Goal: Information Seeking & Learning: Learn about a topic

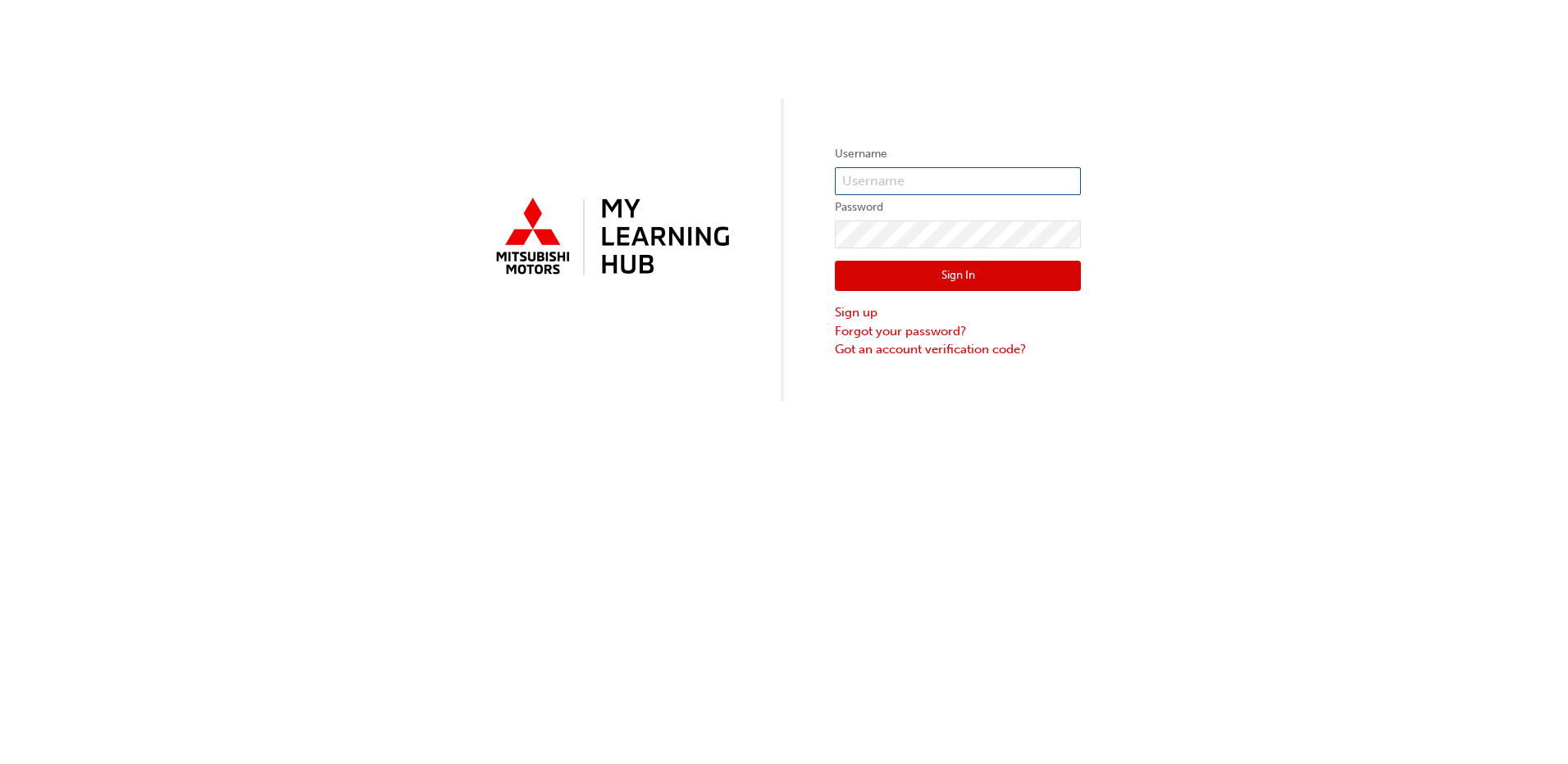
type input "[EMAIL_ADDRESS][DOMAIN_NAME]"
click at [921, 274] on button "Sign In" at bounding box center [958, 276] width 246 height 31
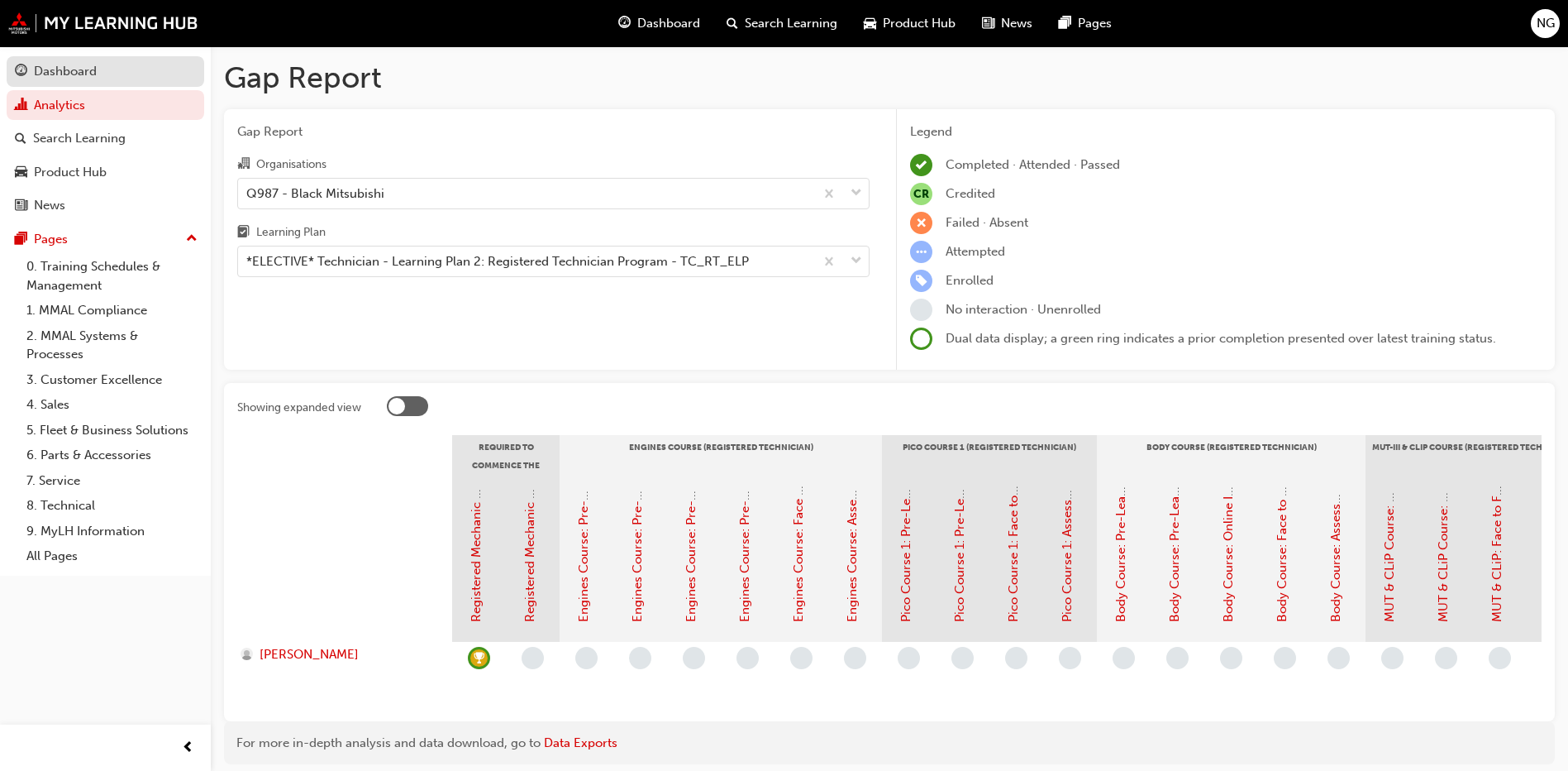
click at [54, 72] on div "Dashboard" at bounding box center [66, 72] width 63 height 19
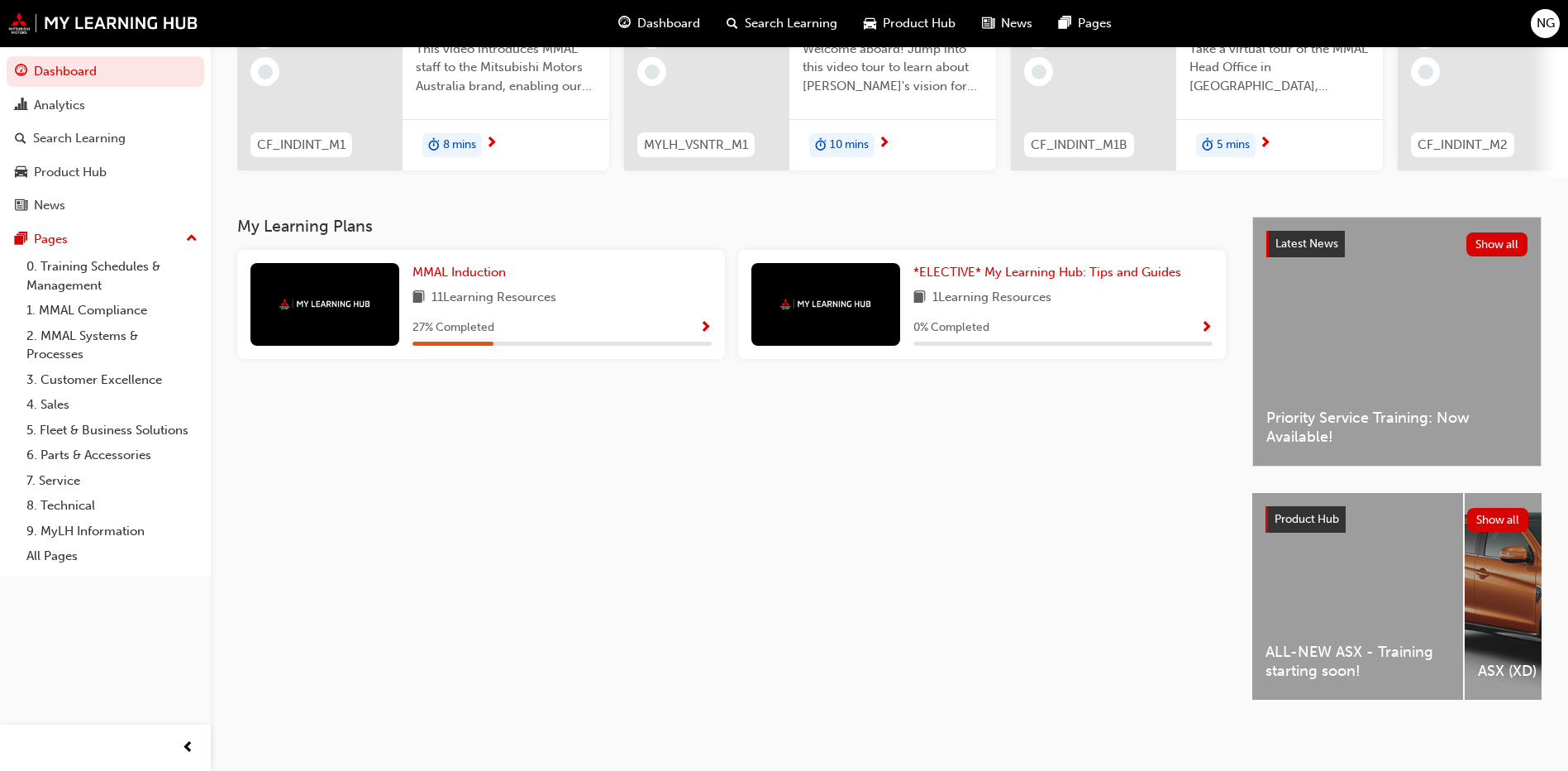
scroll to position [218, 0]
click at [1318, 642] on span "ALL-NEW ASX - Training starting soon!" at bounding box center [1357, 661] width 184 height 38
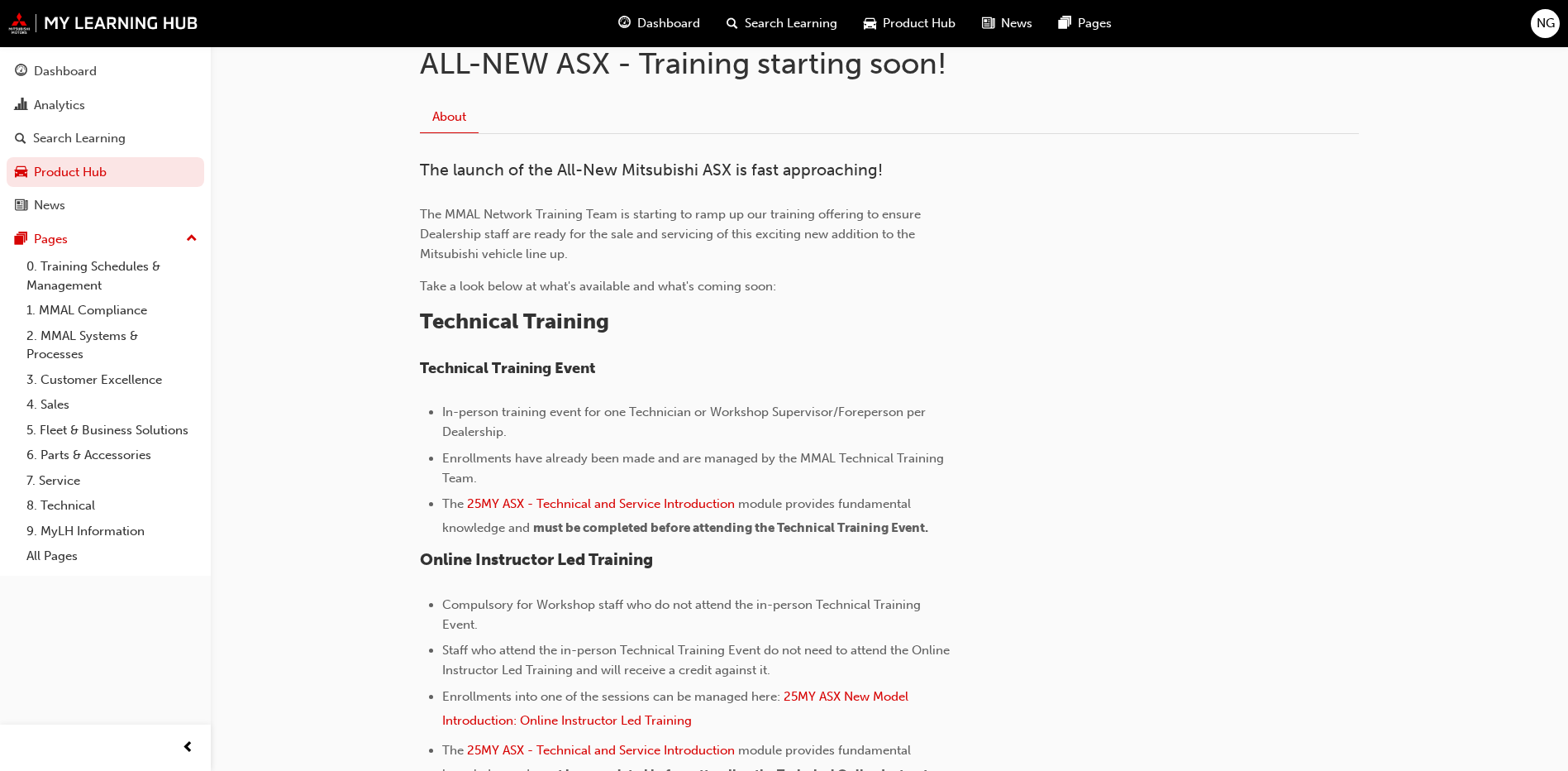
scroll to position [413, 0]
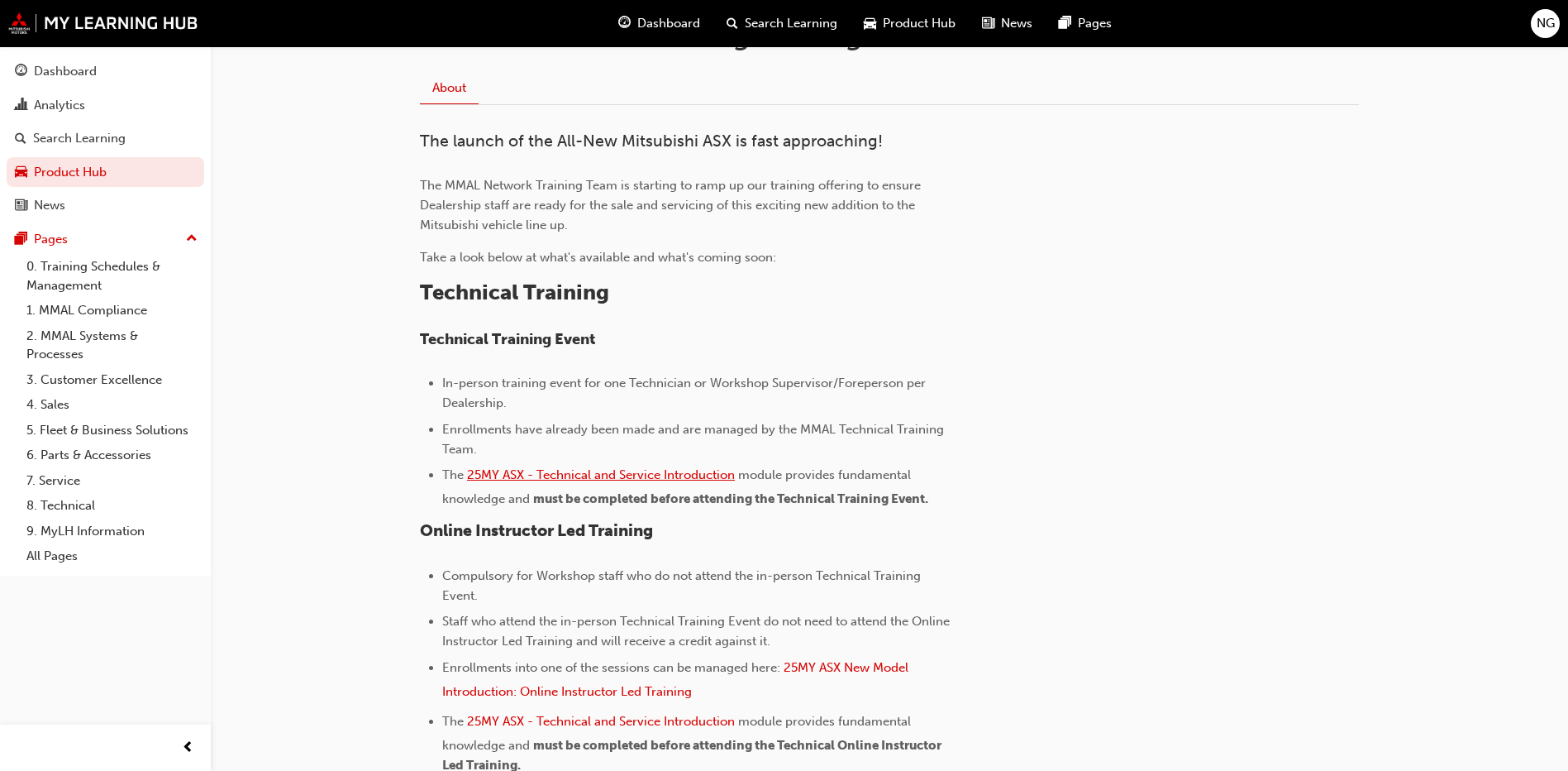
click at [678, 478] on span "25MY ASX - Technical and Service Introduction" at bounding box center [600, 474] width 267 height 15
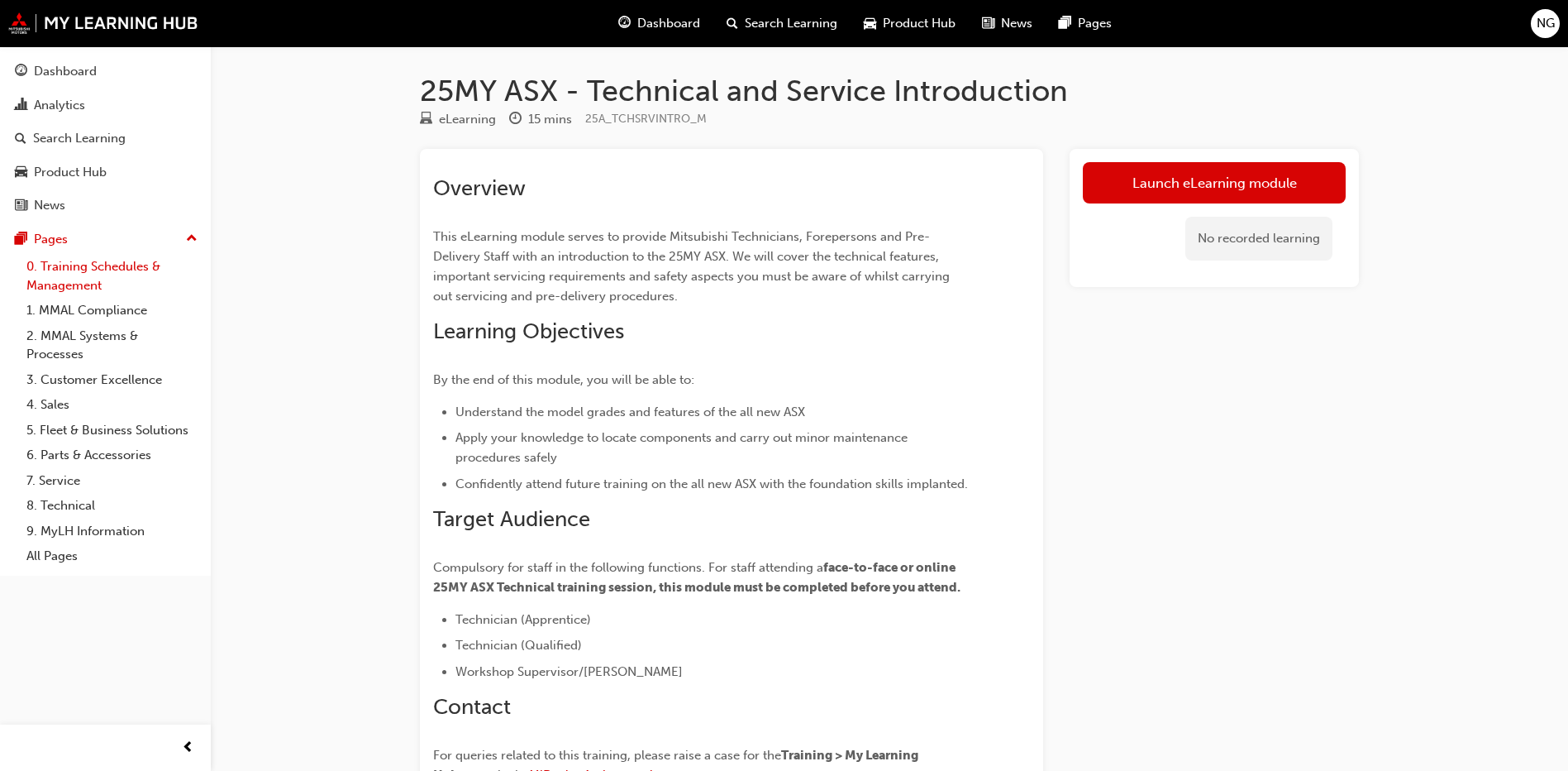
click at [100, 264] on link "0. Training Schedules & Management" at bounding box center [112, 275] width 184 height 44
